Goal: Task Accomplishment & Management: Manage account settings

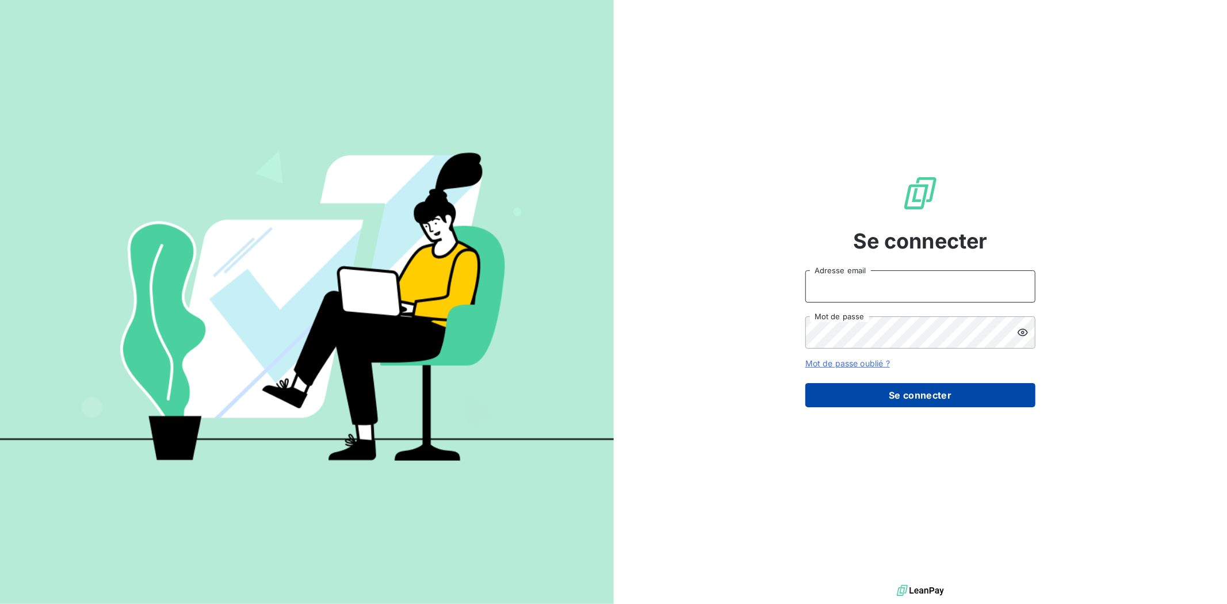
type input "[EMAIL_ADDRESS][DOMAIN_NAME]"
click at [922, 384] on button "Se connecter" at bounding box center [920, 395] width 230 height 24
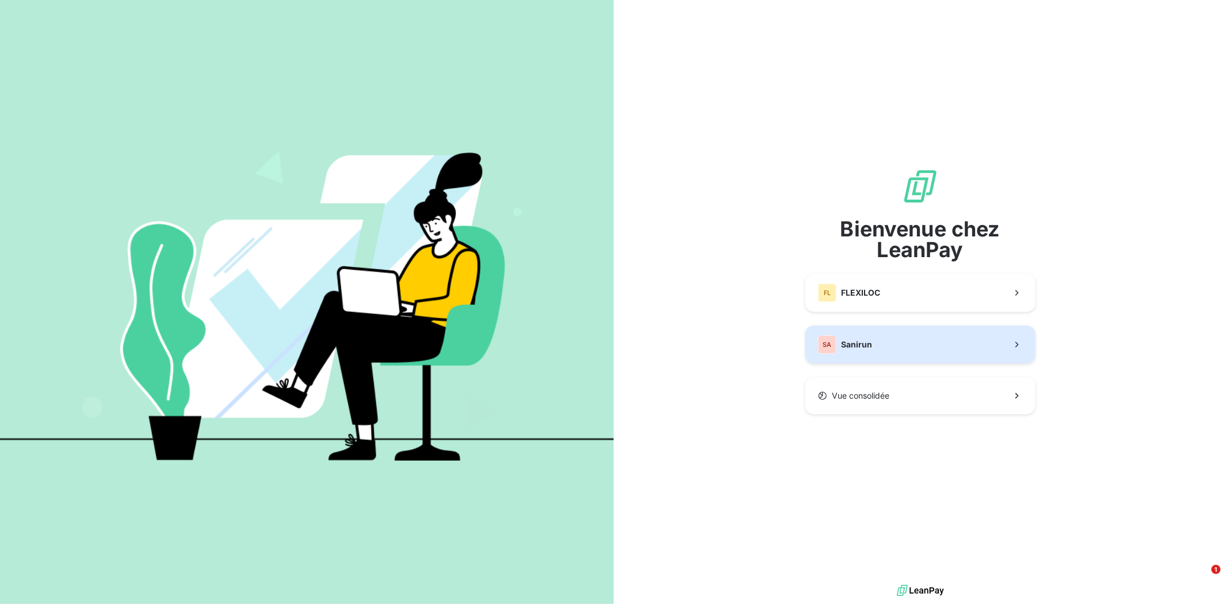
click at [916, 325] on button "SA Sanirun" at bounding box center [920, 344] width 230 height 38
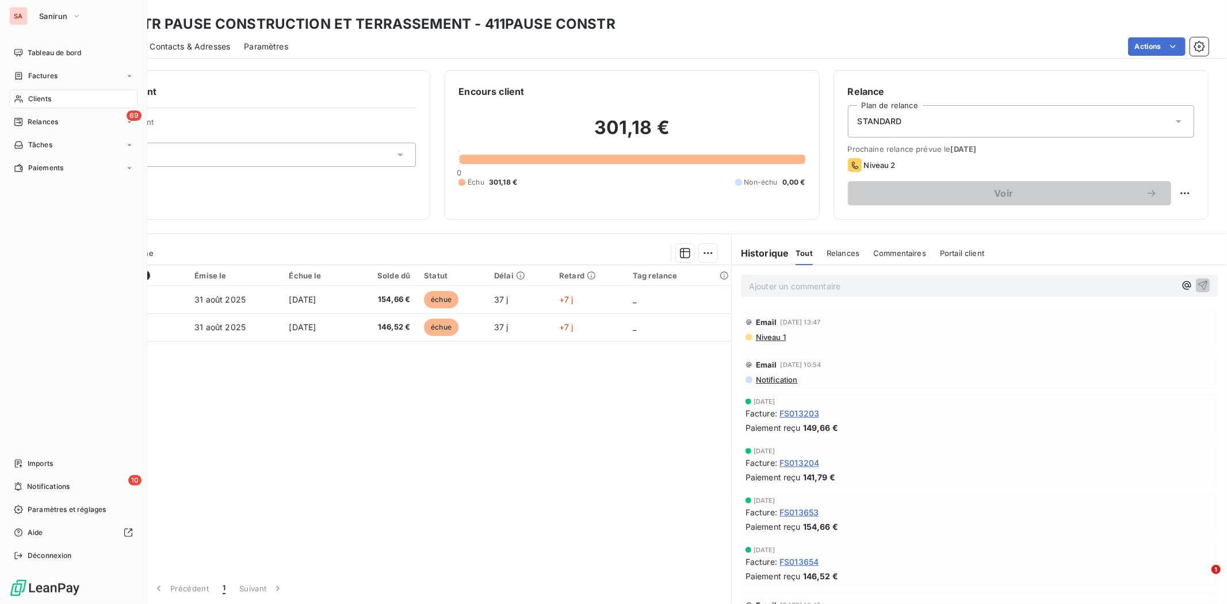
click at [53, 102] on div "Clients" at bounding box center [73, 99] width 128 height 18
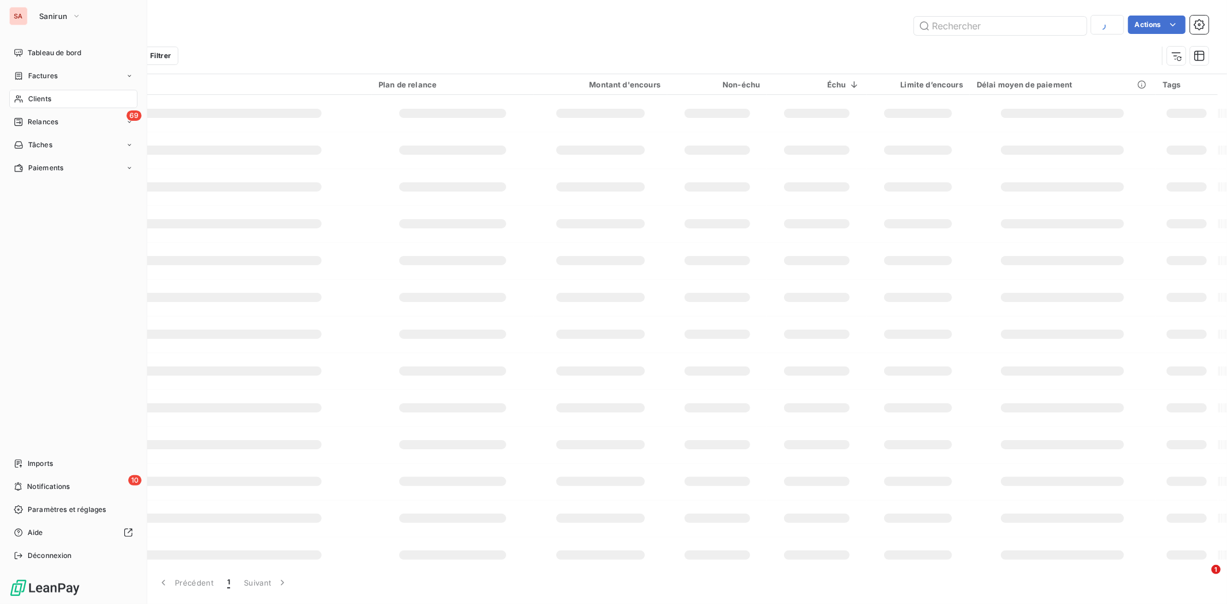
click at [14, 105] on div "Clients" at bounding box center [73, 99] width 128 height 18
click at [29, 56] on span "Tableau de bord" at bounding box center [54, 53] width 53 height 10
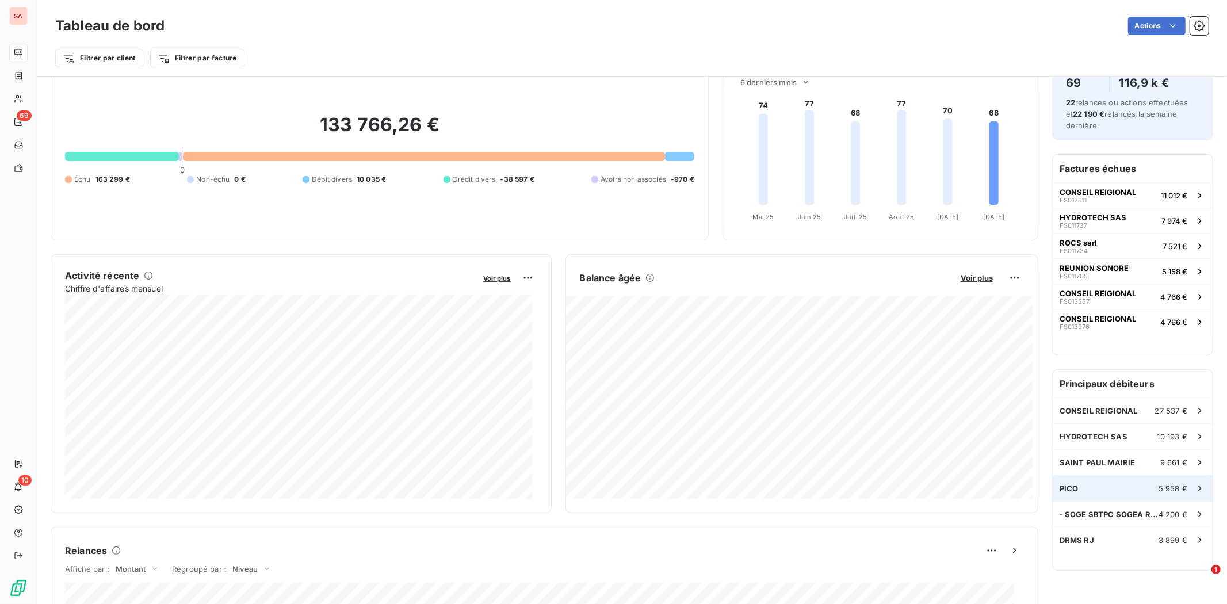
scroll to position [65, 0]
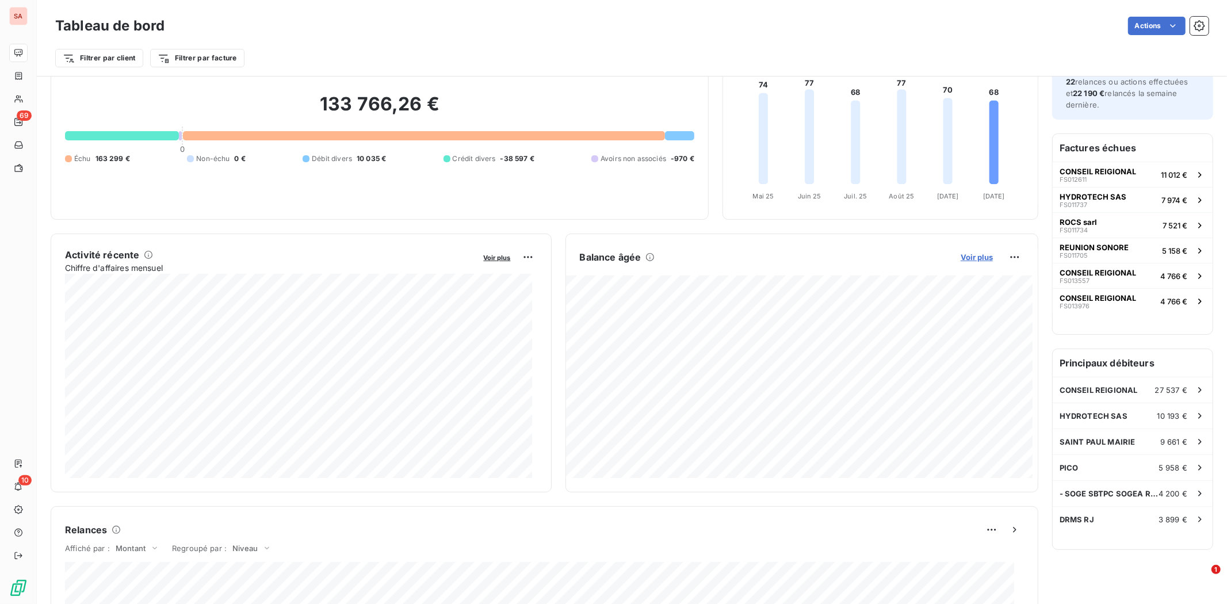
click at [964, 255] on span "Voir plus" at bounding box center [976, 256] width 32 height 9
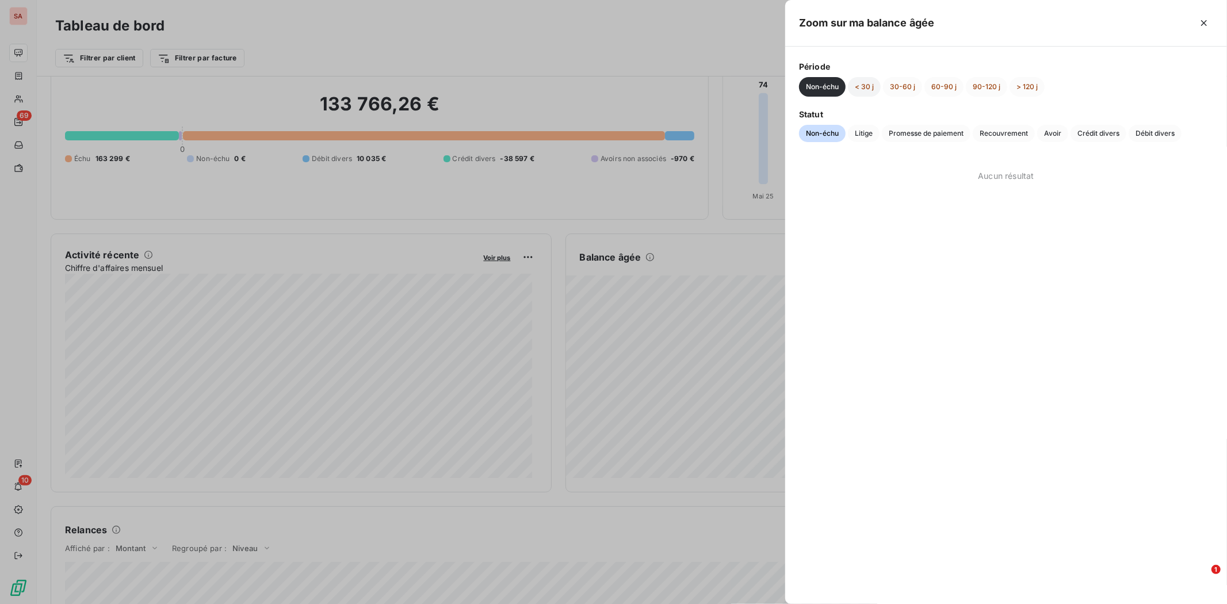
click at [863, 86] on button "< 30 j" at bounding box center [864, 87] width 33 height 20
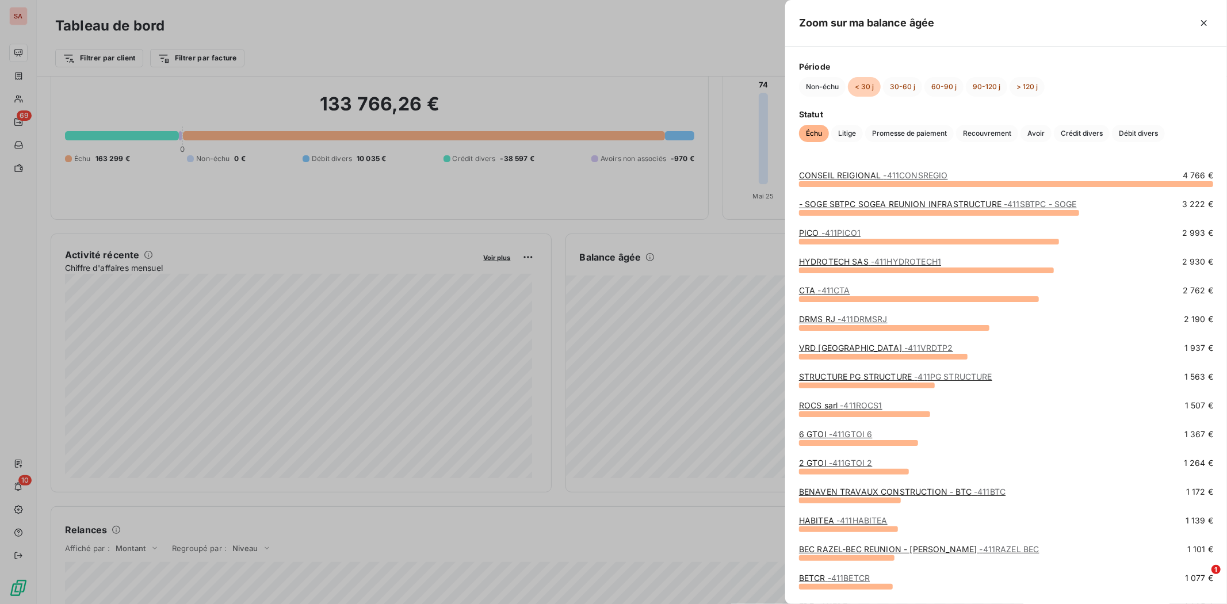
click at [865, 256] on link "HYDROTECH SAS - 411HYDROTECH1" at bounding box center [870, 261] width 142 height 10
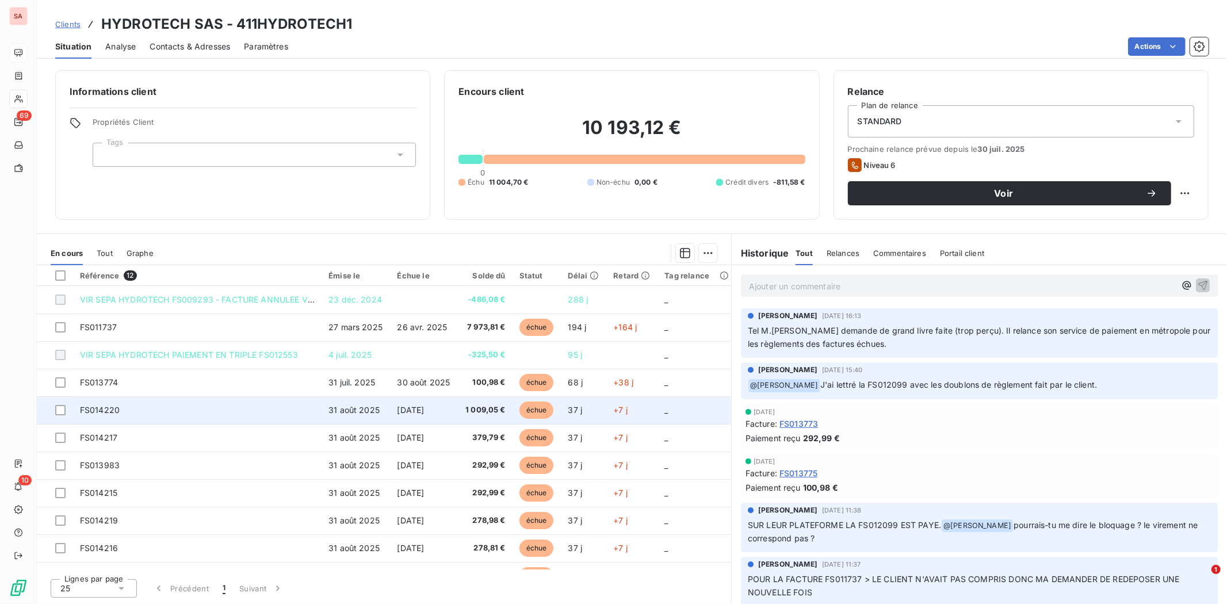
scroll to position [48, 0]
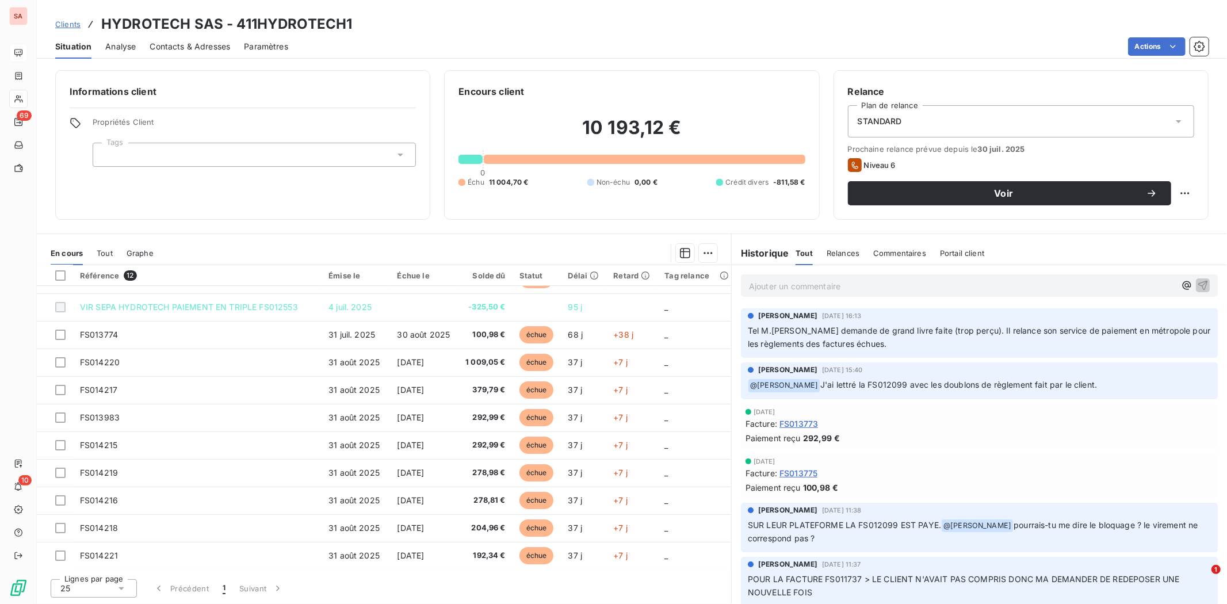
click at [204, 45] on span "Contacts & Adresses" at bounding box center [190, 47] width 81 height 12
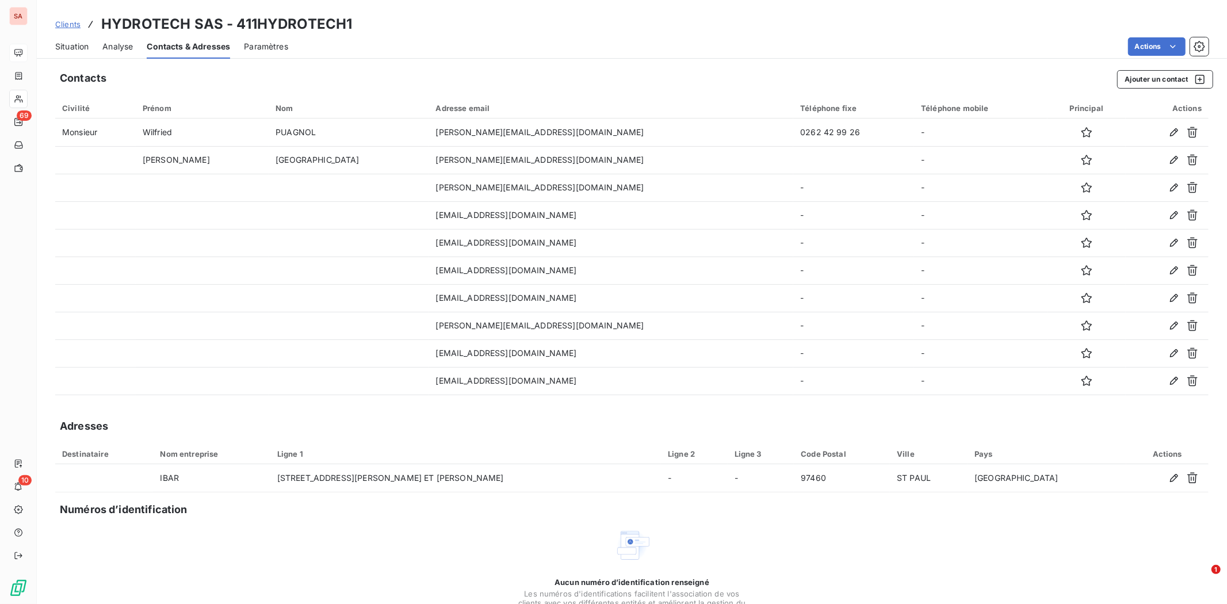
click at [509, 41] on div "Actions" at bounding box center [755, 46] width 906 height 18
click at [154, 64] on div "Contacts Ajouter un contact Civilité Prénom Nom Adresse email Téléphone fixe Té…" at bounding box center [632, 365] width 1190 height 604
click at [669, 74] on div "Contacts Ajouter un contact" at bounding box center [636, 79] width 1153 height 18
click at [69, 21] on span "Clients" at bounding box center [67, 24] width 25 height 9
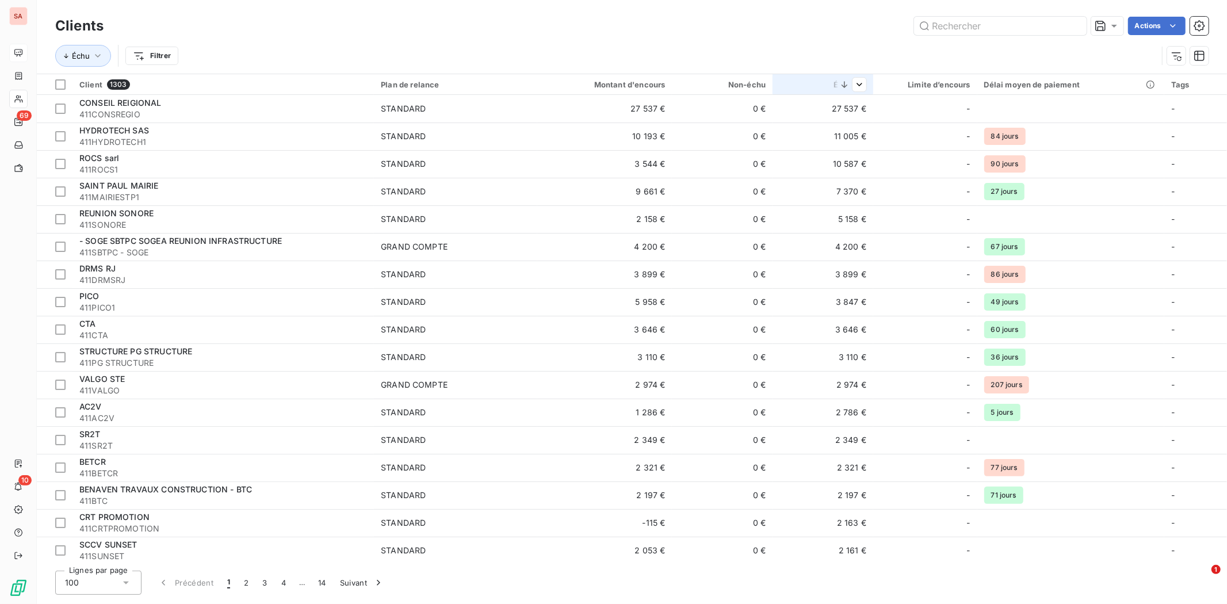
click at [851, 89] on html "SA 69 10 Clients Actions Échu Filtrer Client 1303 Plan de relance Montant d'enc…" at bounding box center [613, 302] width 1227 height 604
click at [846, 81] on html "SA 69 10 Clients Actions Échu Filtrer Client 1303 Plan de relance Montant d'enc…" at bounding box center [613, 302] width 1227 height 604
click at [841, 82] on icon at bounding box center [844, 85] width 12 height 12
click at [788, 30] on div "Actions" at bounding box center [662, 26] width 1091 height 18
click at [843, 85] on icon at bounding box center [844, 84] width 6 height 6
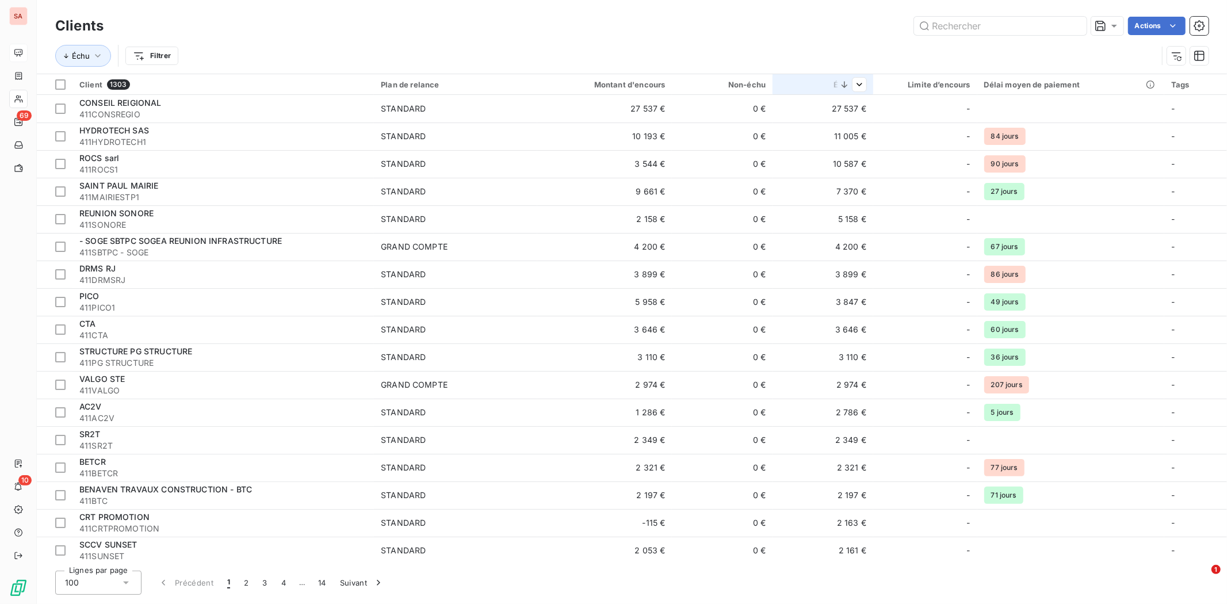
click at [843, 85] on icon at bounding box center [844, 84] width 6 height 6
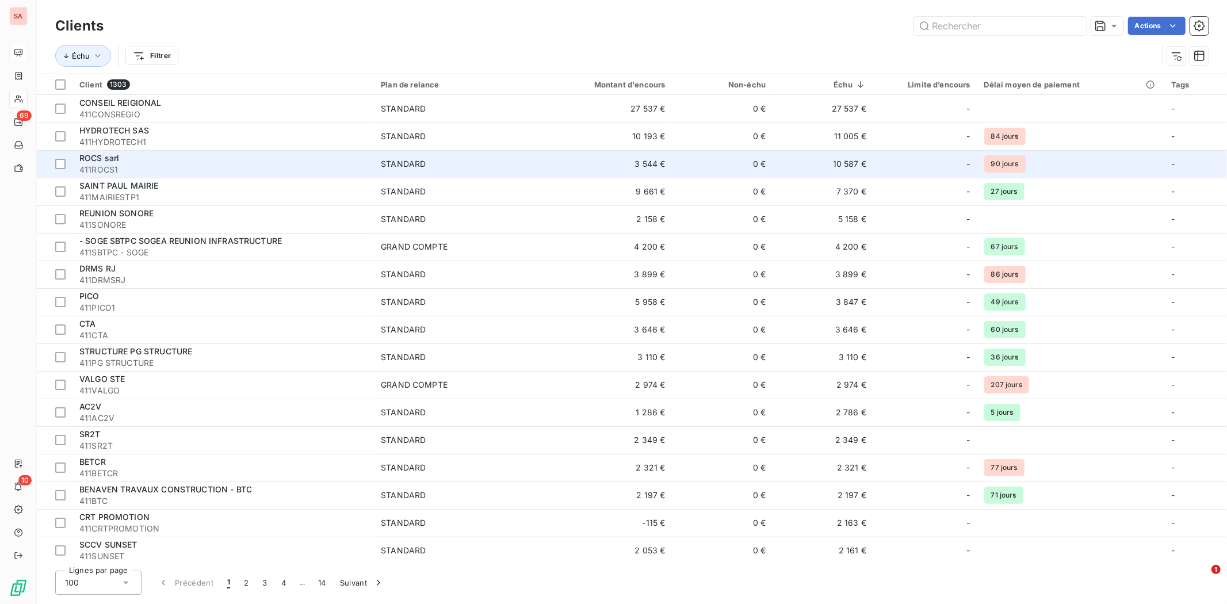
click at [842, 163] on td "10 587 €" at bounding box center [822, 164] width 101 height 28
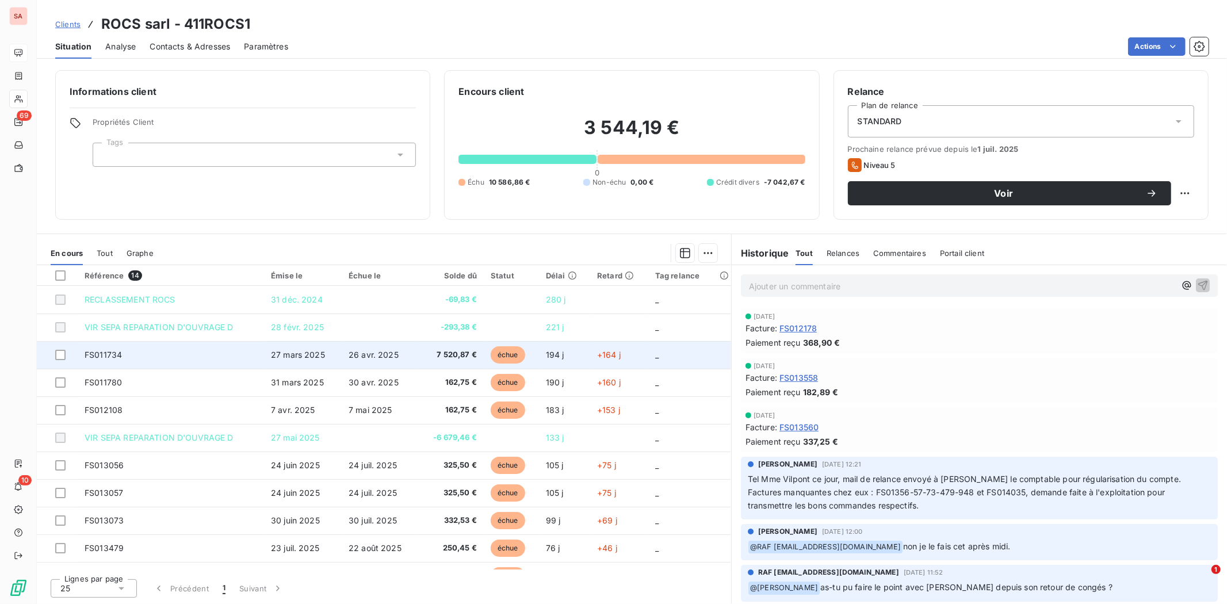
click at [453, 359] on span "7 520,87 €" at bounding box center [451, 355] width 52 height 12
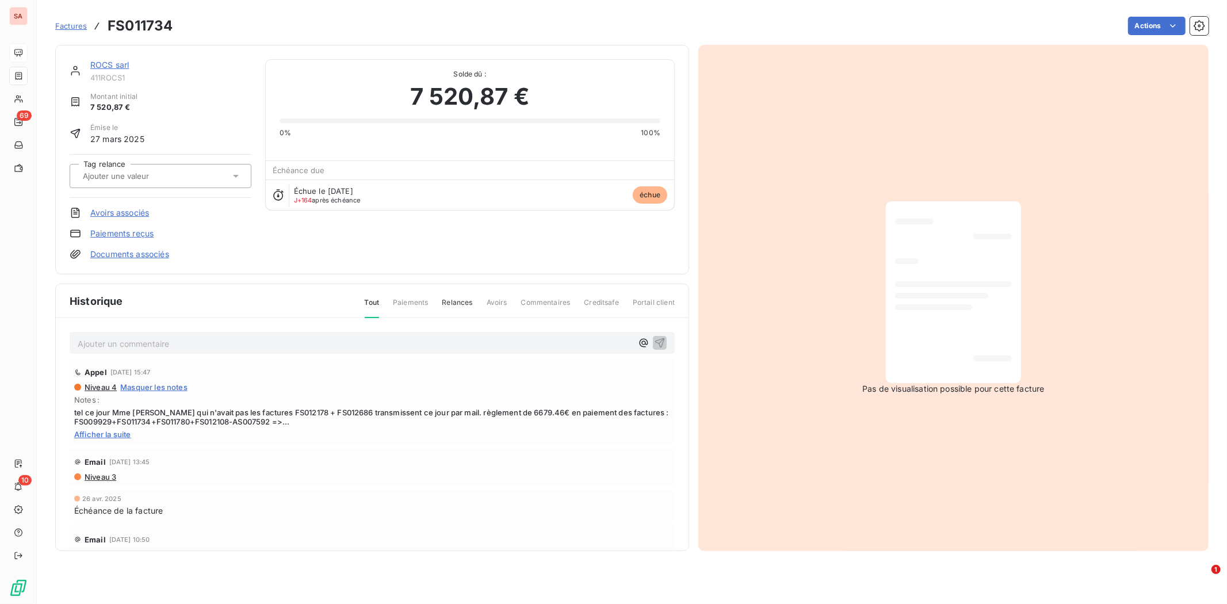
click at [71, 31] on link "Factures" at bounding box center [71, 26] width 32 height 12
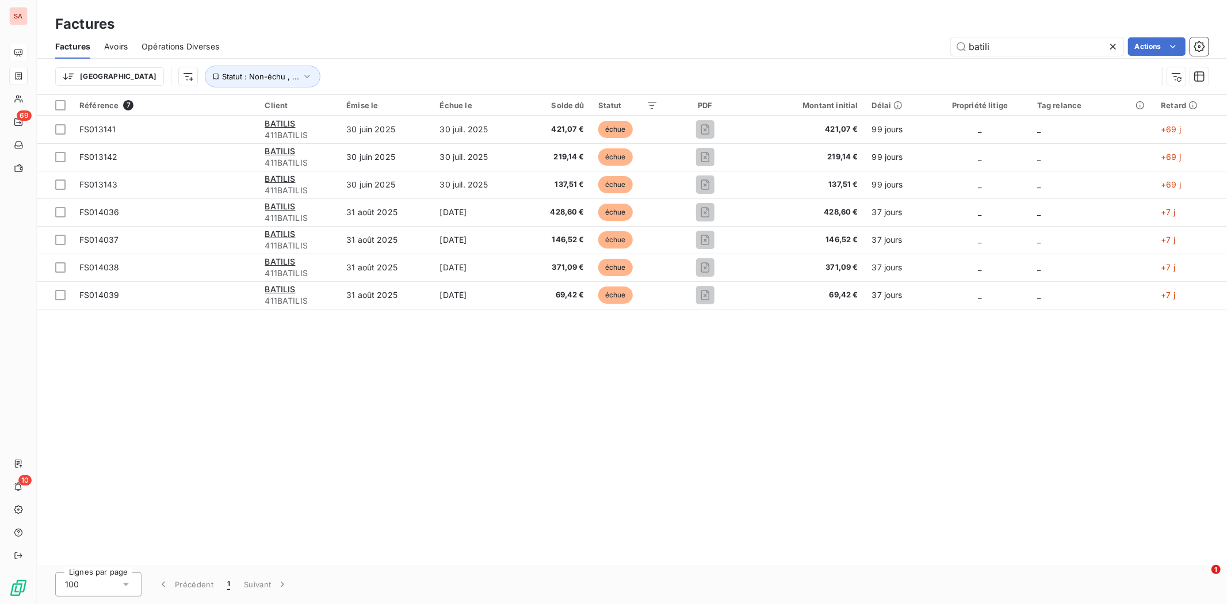
click at [1118, 48] on div at bounding box center [1115, 46] width 16 height 18
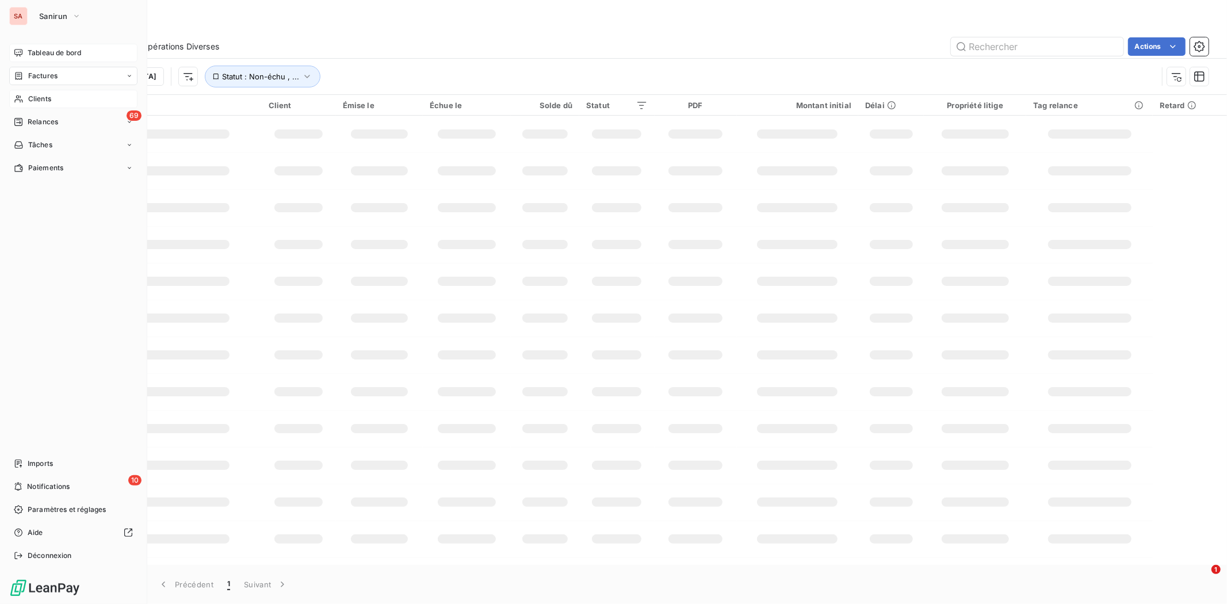
click at [35, 97] on span "Clients" at bounding box center [39, 99] width 23 height 10
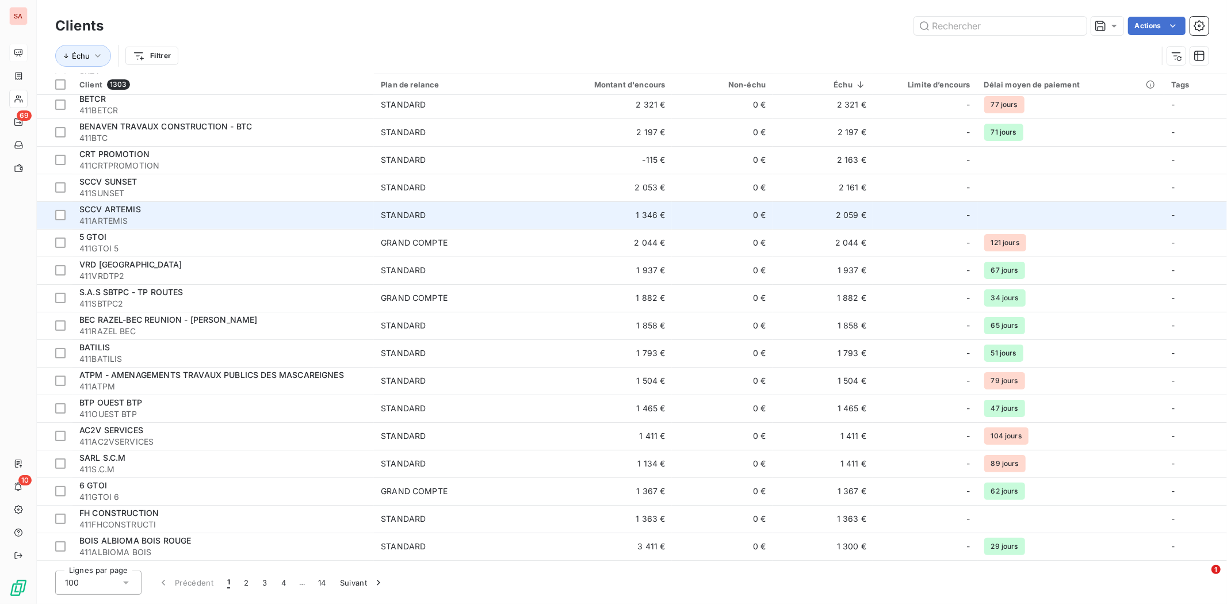
scroll to position [383, 0]
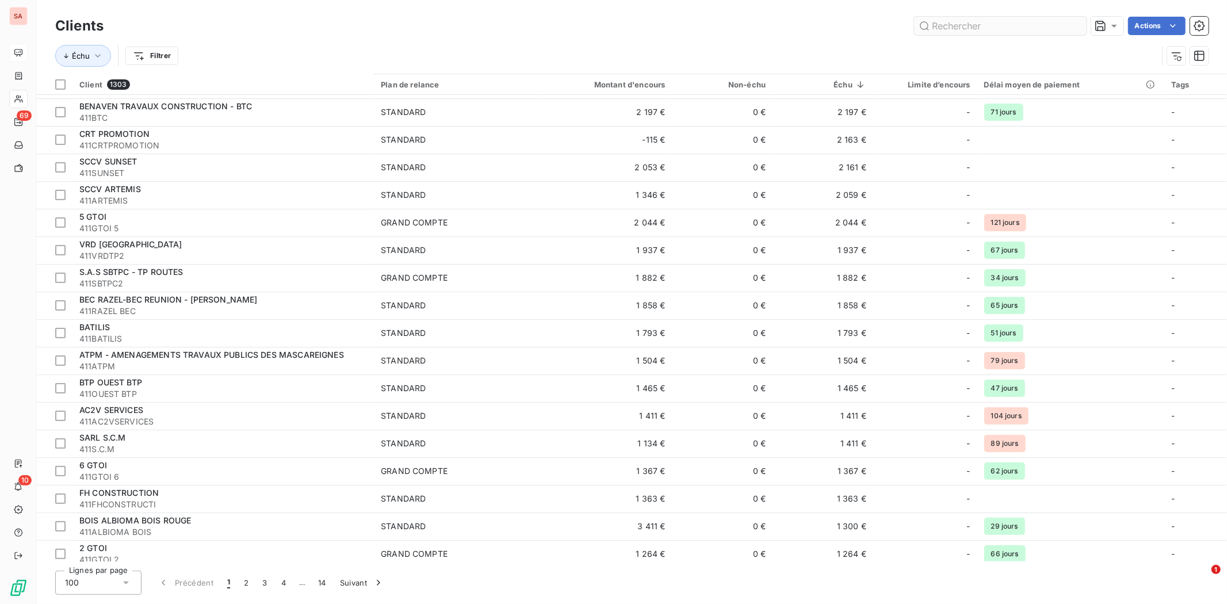
click at [957, 32] on input "text" at bounding box center [1000, 26] width 173 height 18
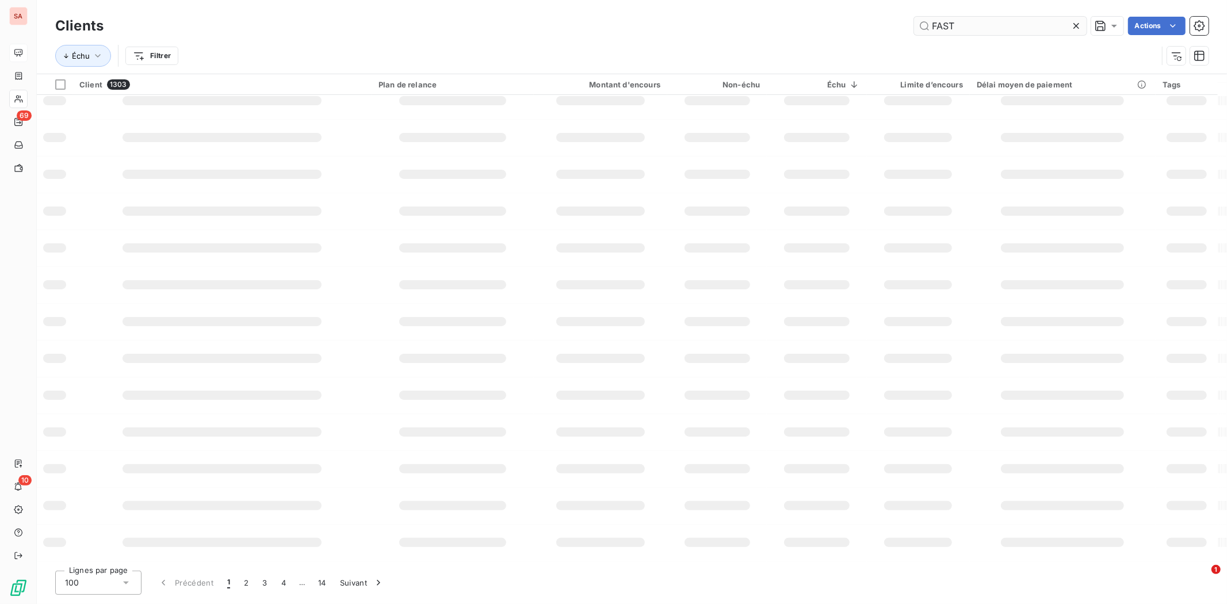
scroll to position [0, 0]
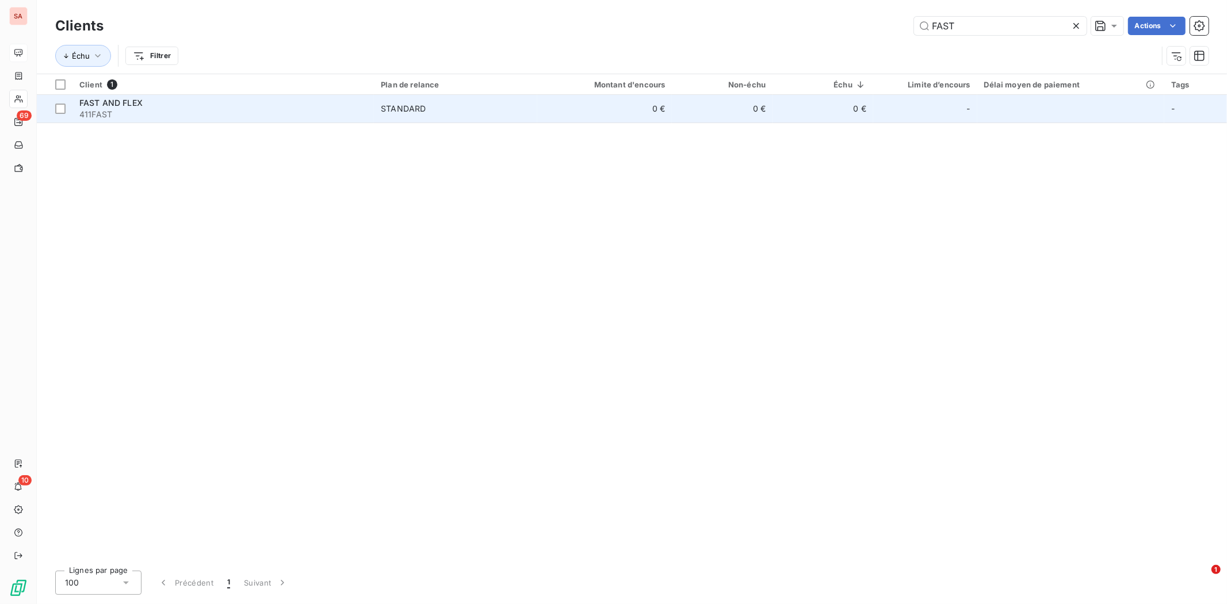
type input "FAST"
click at [797, 102] on td "0 €" at bounding box center [822, 109] width 101 height 28
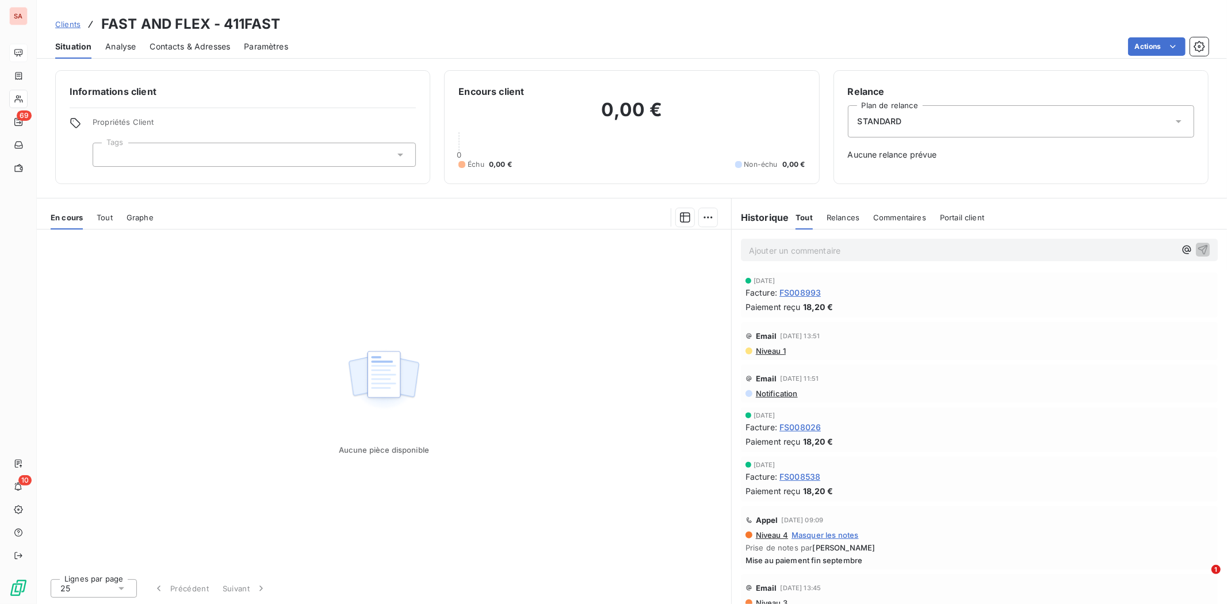
click at [110, 216] on span "Tout" at bounding box center [105, 217] width 16 height 9
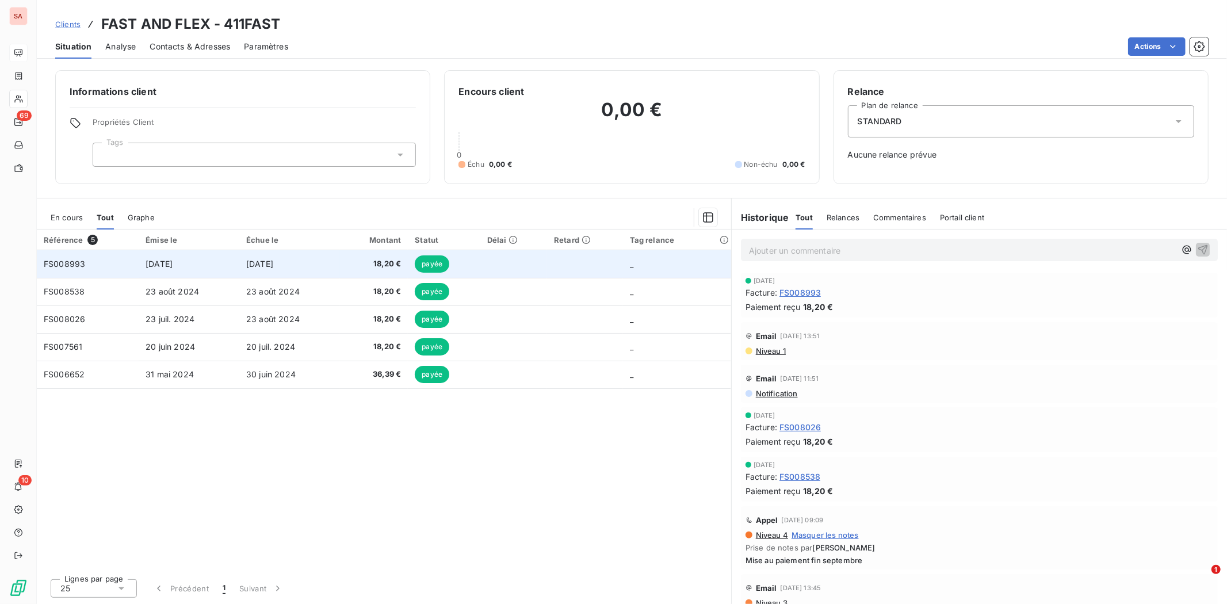
click at [392, 262] on span "18,20 €" at bounding box center [374, 264] width 54 height 12
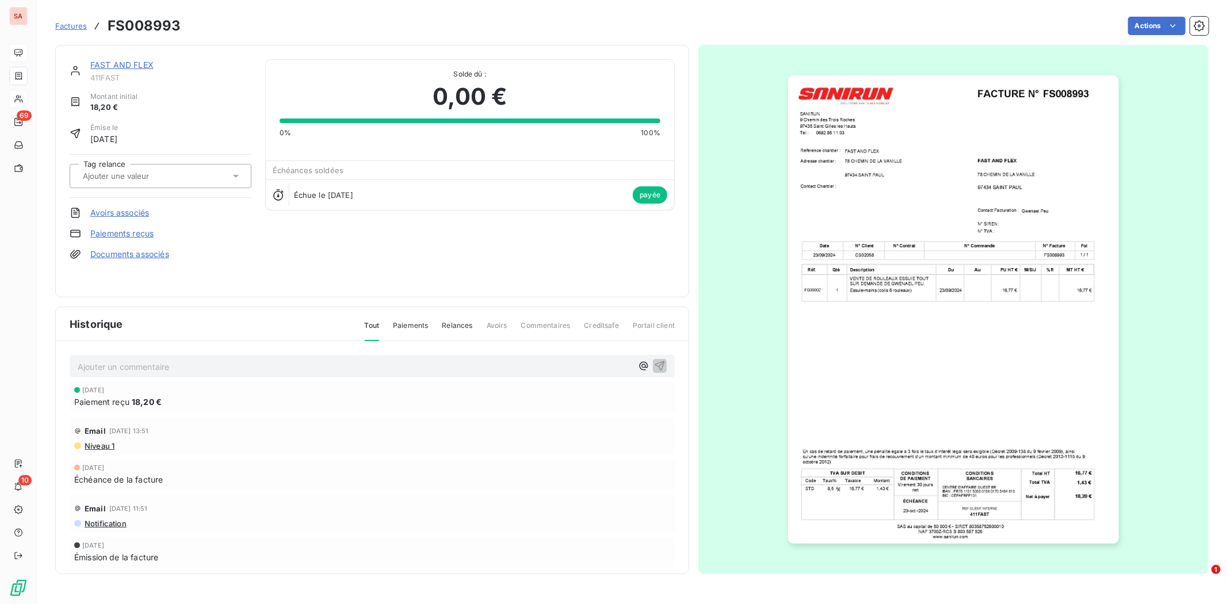
click at [75, 25] on span "Factures" at bounding box center [71, 25] width 32 height 9
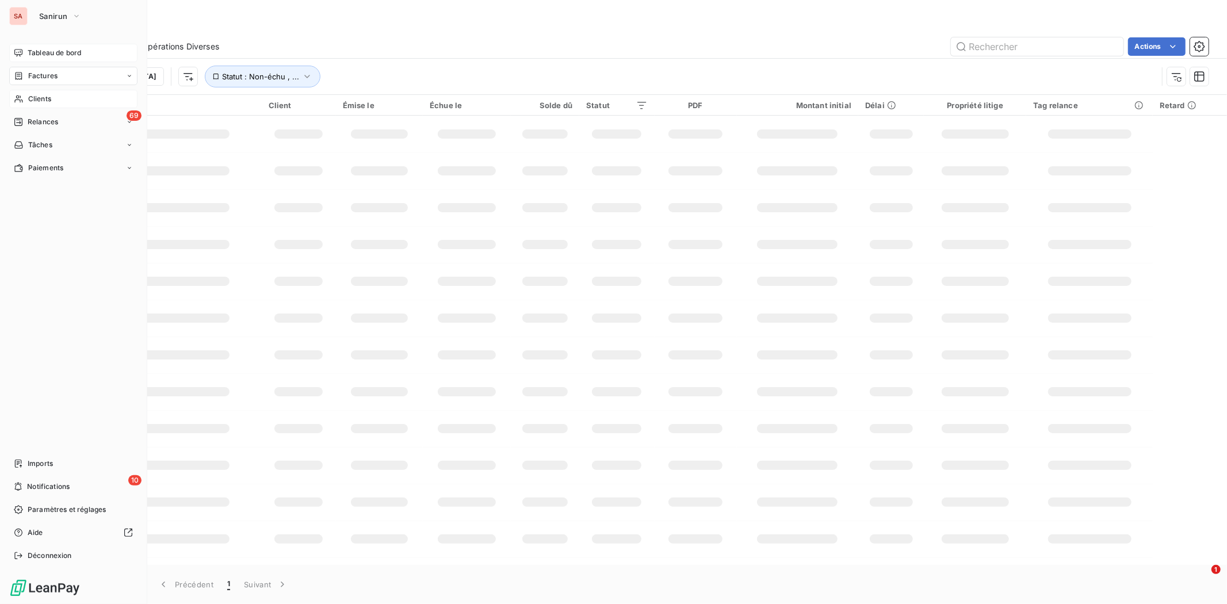
click at [55, 101] on div "Clients" at bounding box center [73, 99] width 128 height 18
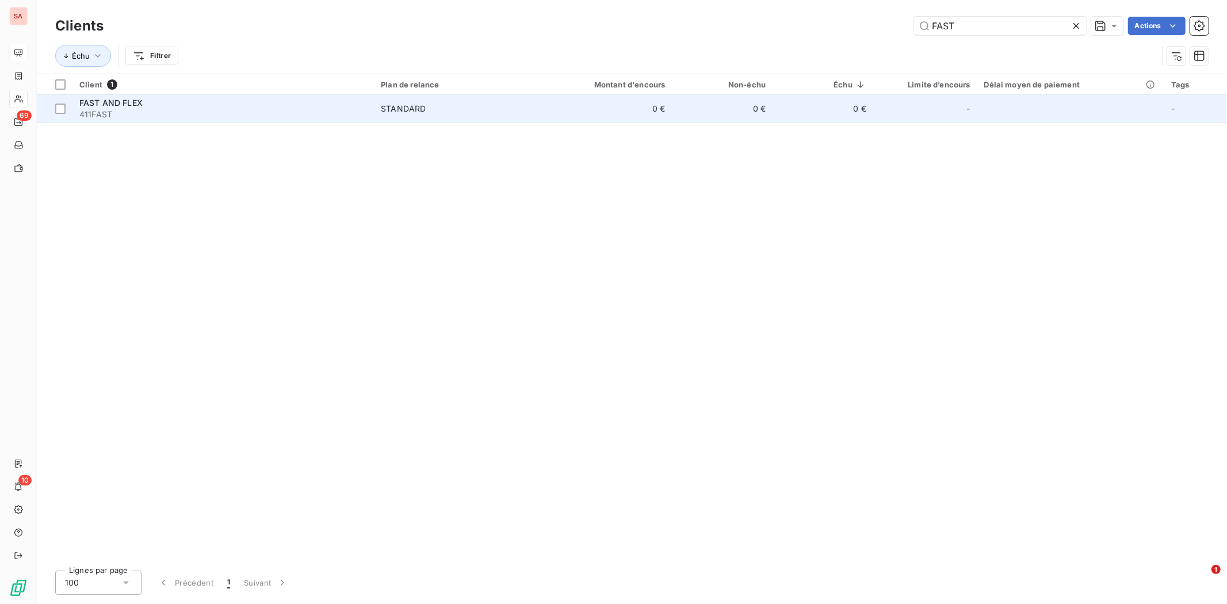
click at [576, 109] on td "0 €" at bounding box center [604, 109] width 135 height 28
